Goal: Information Seeking & Learning: Learn about a topic

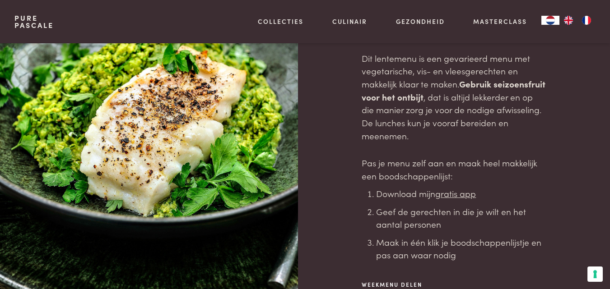
scroll to position [106, 0]
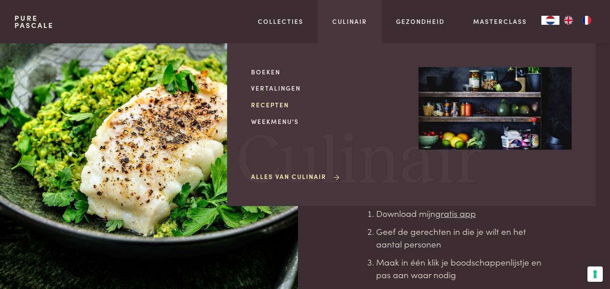
click at [271, 101] on link "Recepten" at bounding box center [327, 104] width 153 height 9
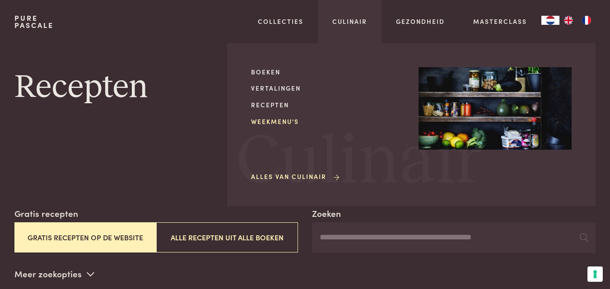
click at [288, 125] on link "Weekmenu's" at bounding box center [327, 121] width 153 height 9
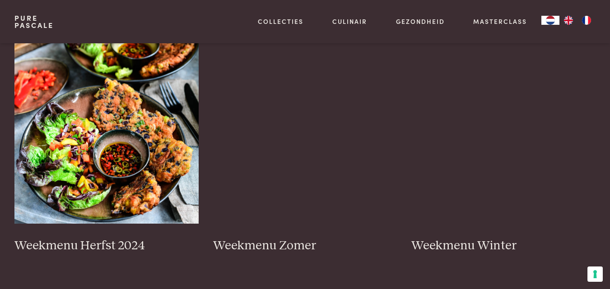
scroll to position [231, 0]
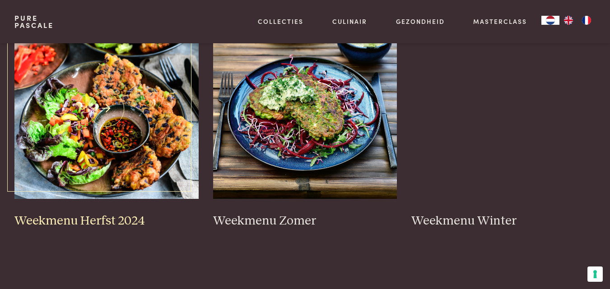
click at [98, 103] on img at bounding box center [106, 109] width 184 height 181
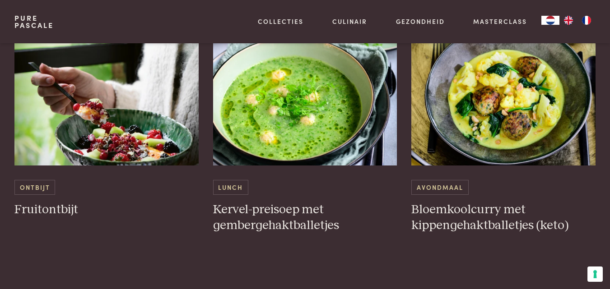
scroll to position [619, 0]
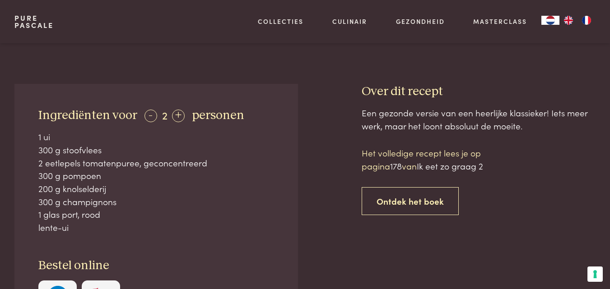
scroll to position [297, 0]
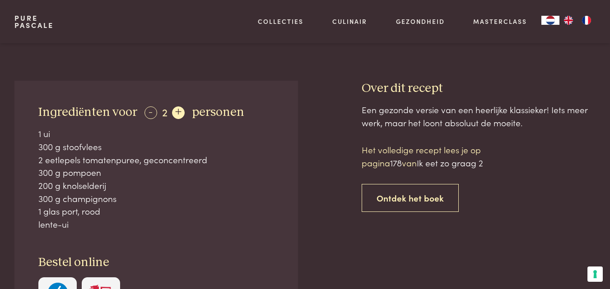
click at [172, 111] on div "+" at bounding box center [178, 113] width 13 height 13
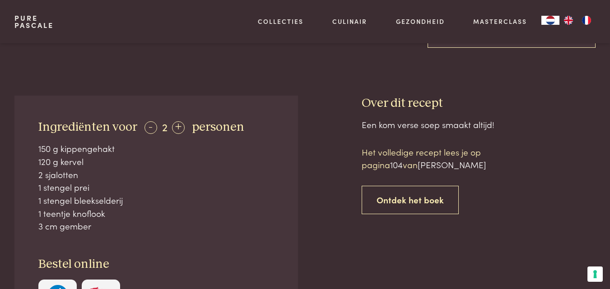
scroll to position [285, 0]
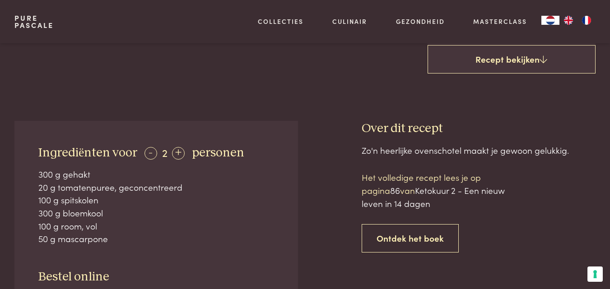
scroll to position [297, 0]
